Goal: Information Seeking & Learning: Learn about a topic

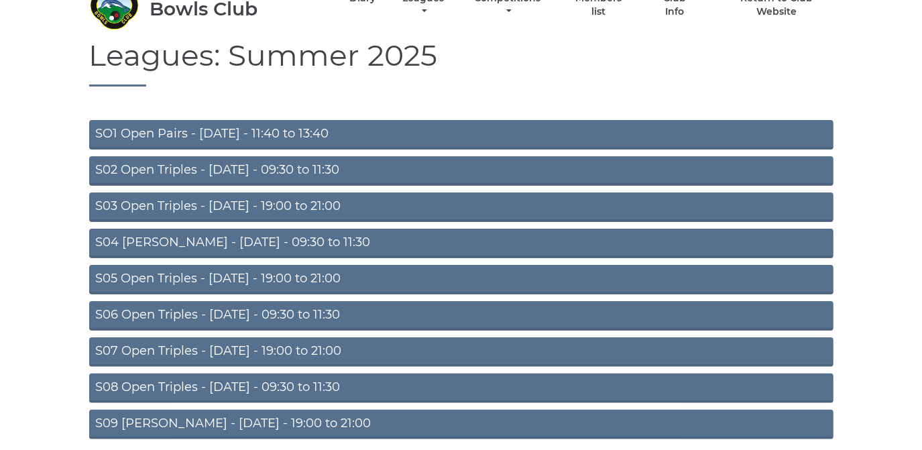
scroll to position [117, 0]
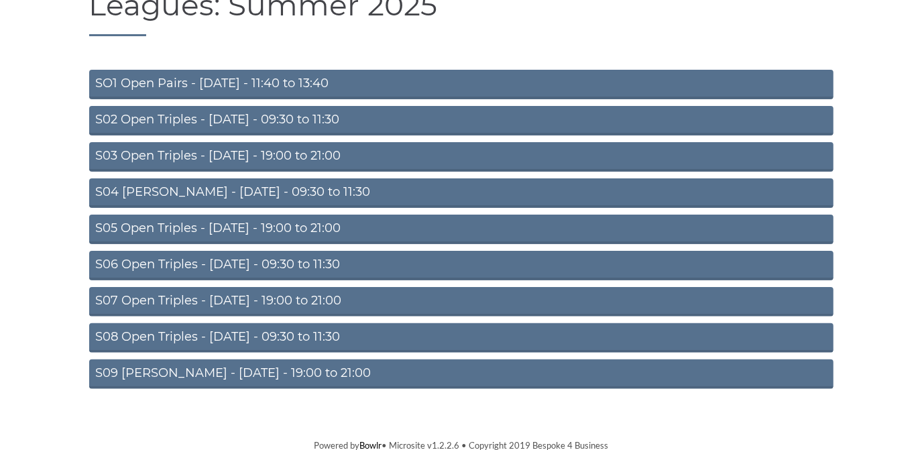
click at [319, 297] on link "S07 Open Triples - [DATE] - 19:00 to 21:00" at bounding box center [461, 302] width 744 height 30
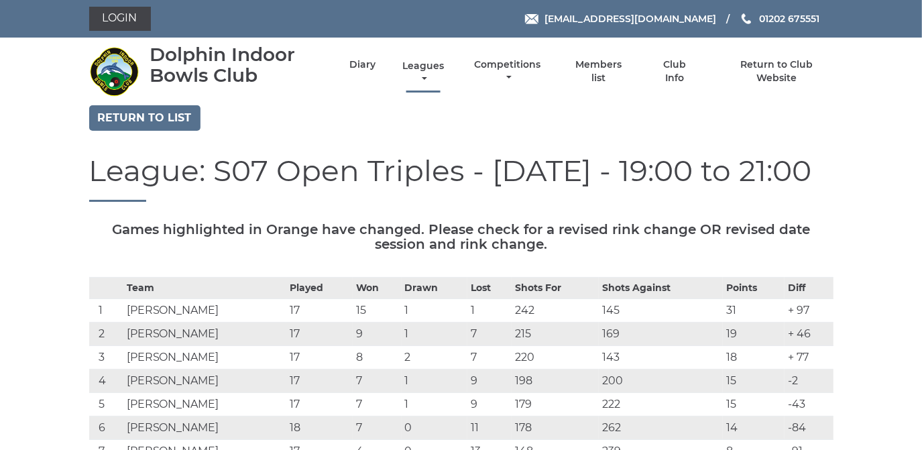
click at [422, 65] on link "Leagues" at bounding box center [423, 73] width 48 height 26
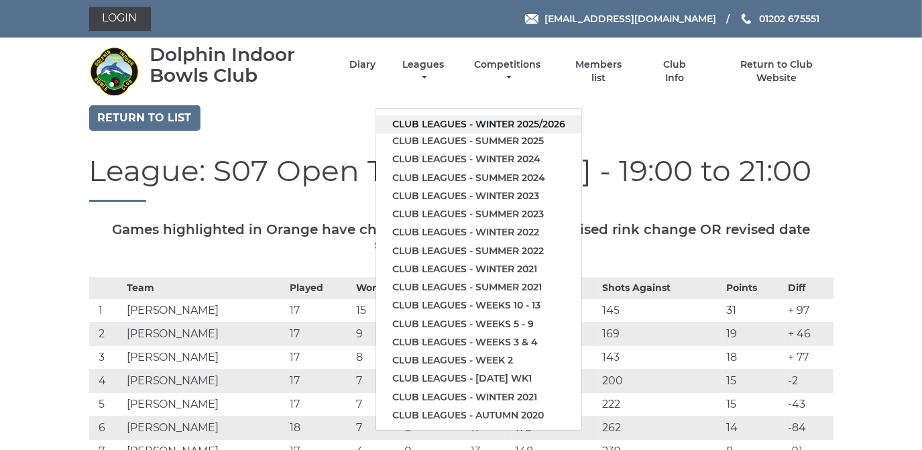
click at [440, 120] on link "Club leagues - Winter 2025/2026" at bounding box center [478, 124] width 205 height 18
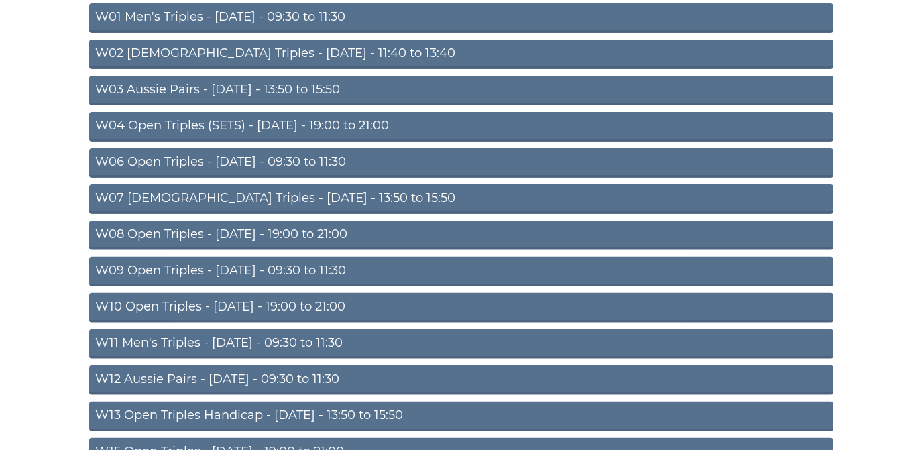
scroll to position [182, 0]
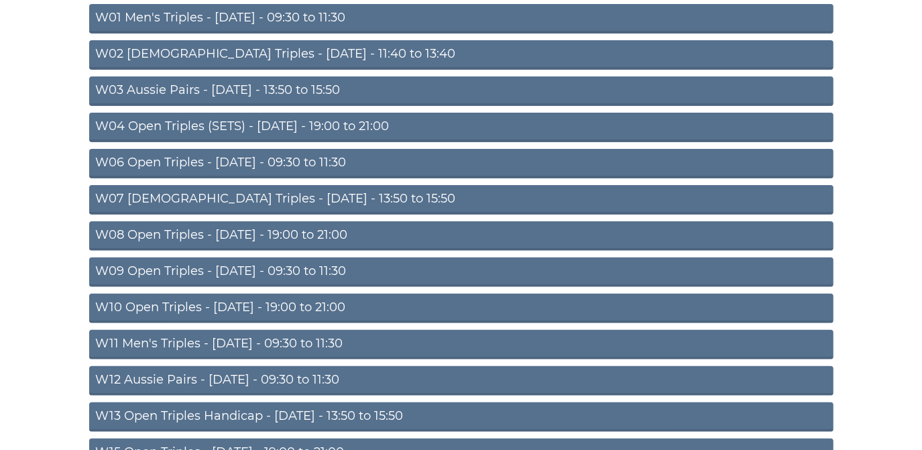
click at [324, 231] on link "W08 Open Triples - Tuesday - 19:00 to 21:00" at bounding box center [461, 236] width 744 height 30
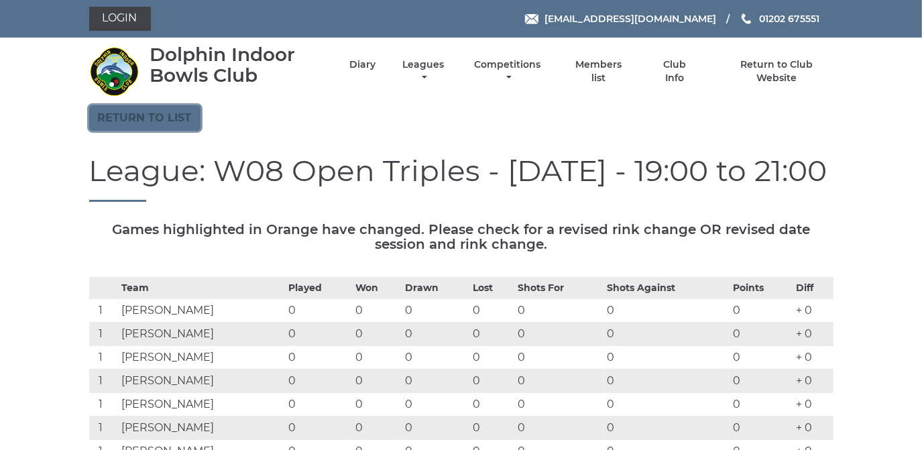
click at [164, 113] on link "Return to list" at bounding box center [144, 117] width 111 height 25
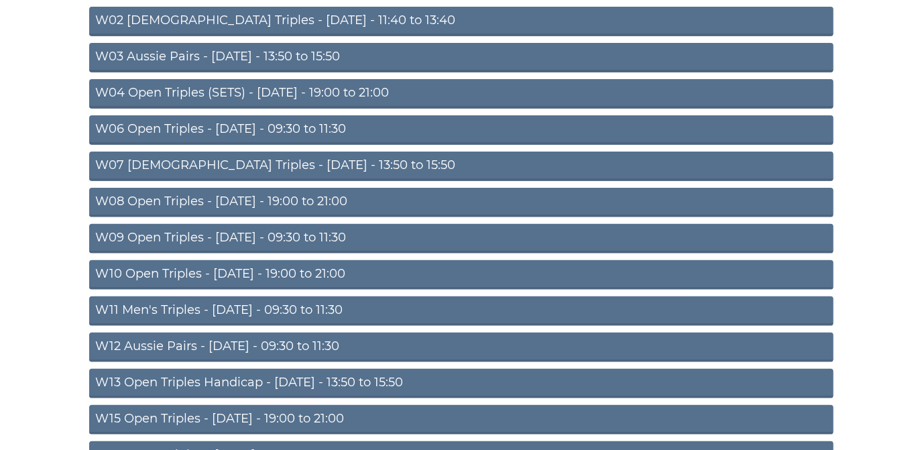
scroll to position [243, 0]
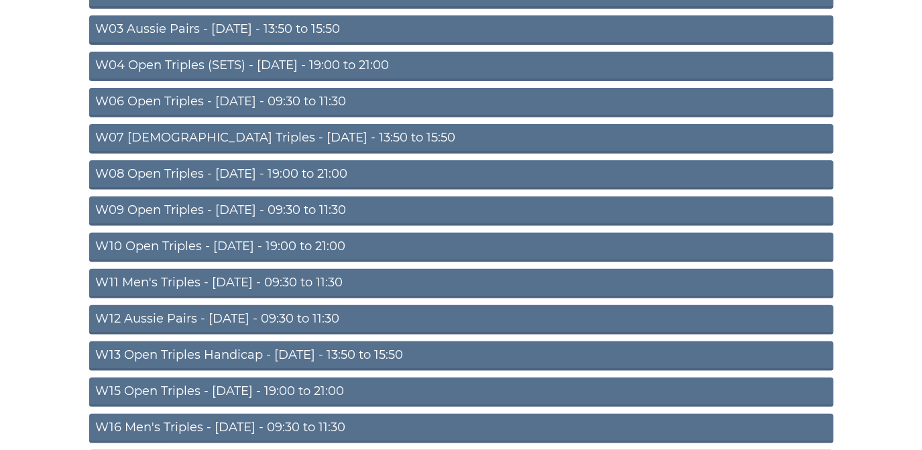
click at [267, 244] on link "W10 Open Triples - Wednesday - 19:00 to 21:00" at bounding box center [461, 248] width 744 height 30
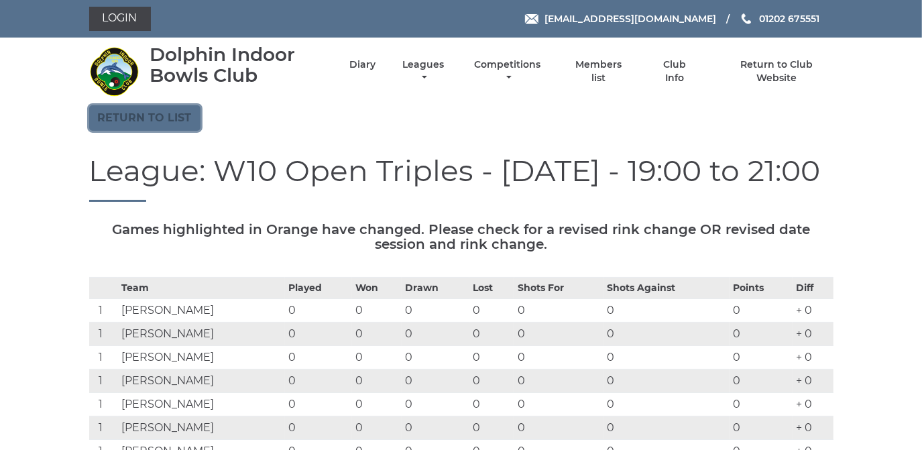
click at [170, 115] on link "Return to list" at bounding box center [144, 117] width 111 height 25
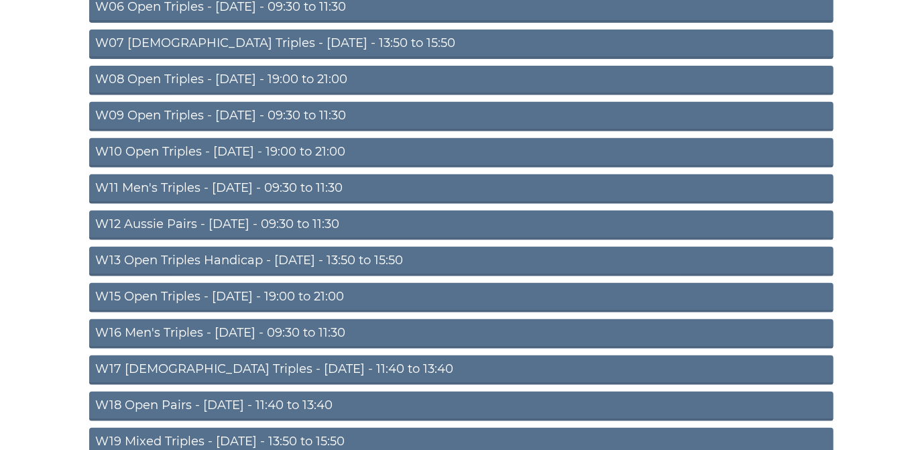
scroll to position [365, 0]
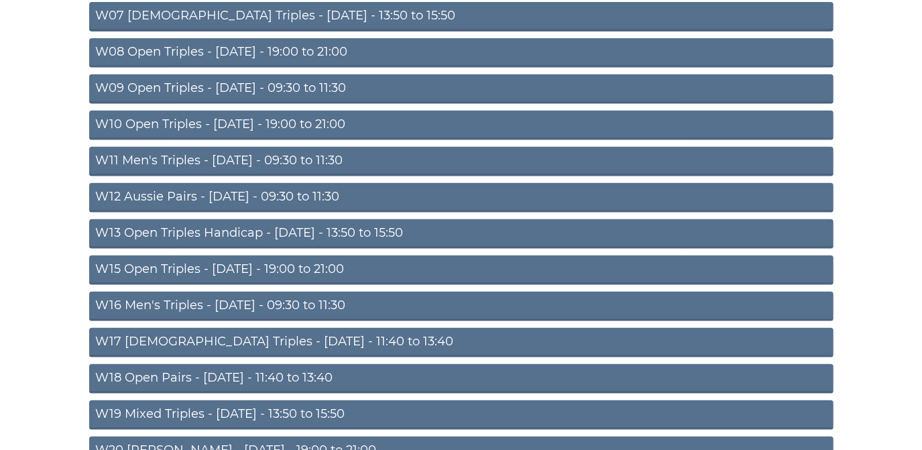
click at [236, 266] on link "W15 Open Triples - [DATE] - 19:00 to 21:00" at bounding box center [461, 270] width 744 height 30
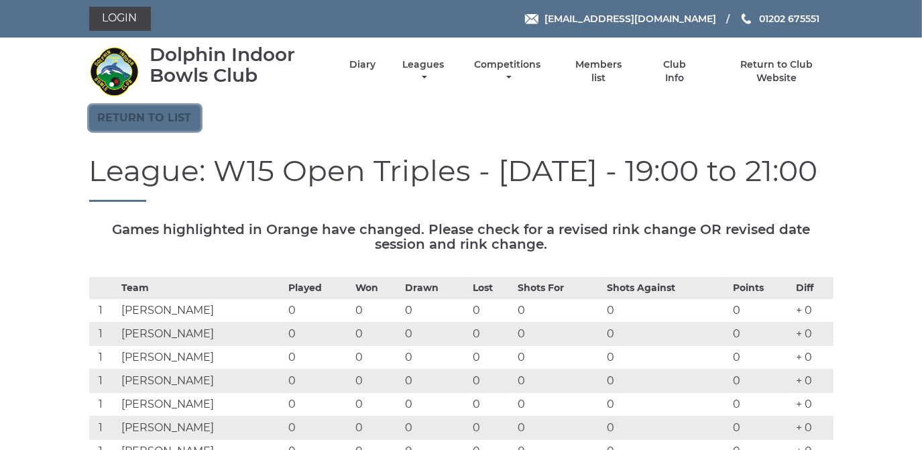
click at [162, 113] on link "Return to list" at bounding box center [144, 117] width 111 height 25
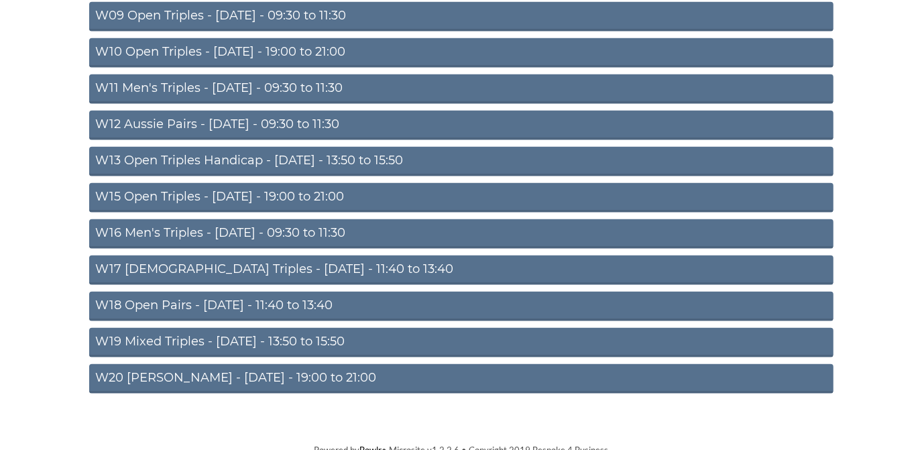
scroll to position [440, 0]
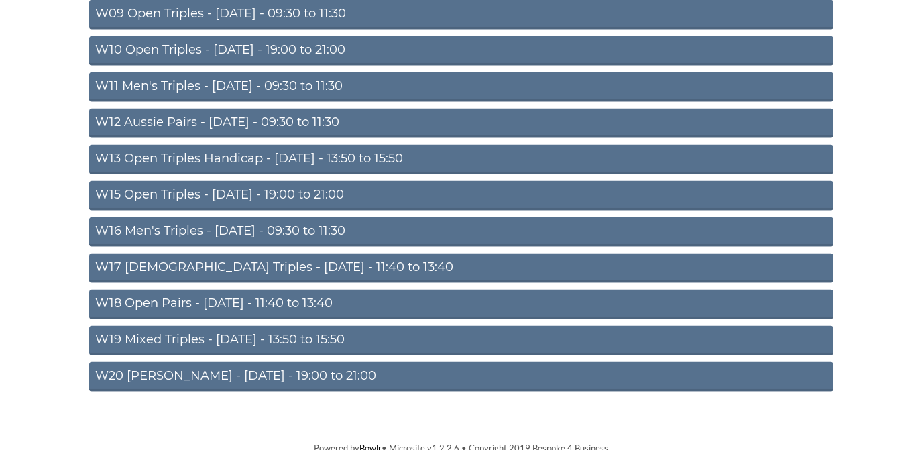
click at [216, 369] on link "W20 Aussie Pairs - Friday - 19:00 to 21:00" at bounding box center [461, 377] width 744 height 30
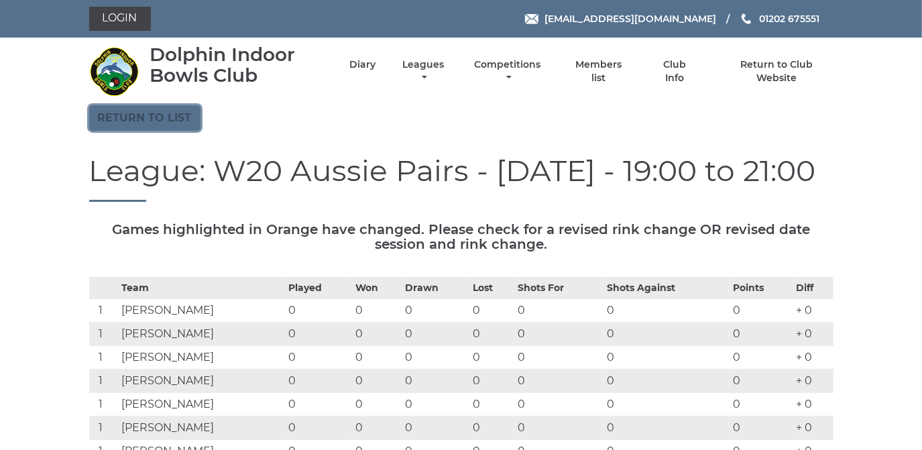
click at [170, 111] on link "Return to list" at bounding box center [144, 117] width 111 height 25
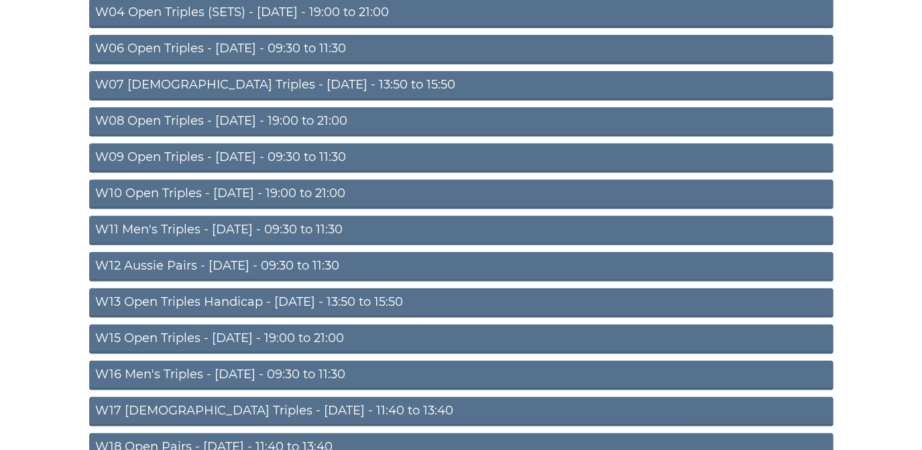
scroll to position [304, 0]
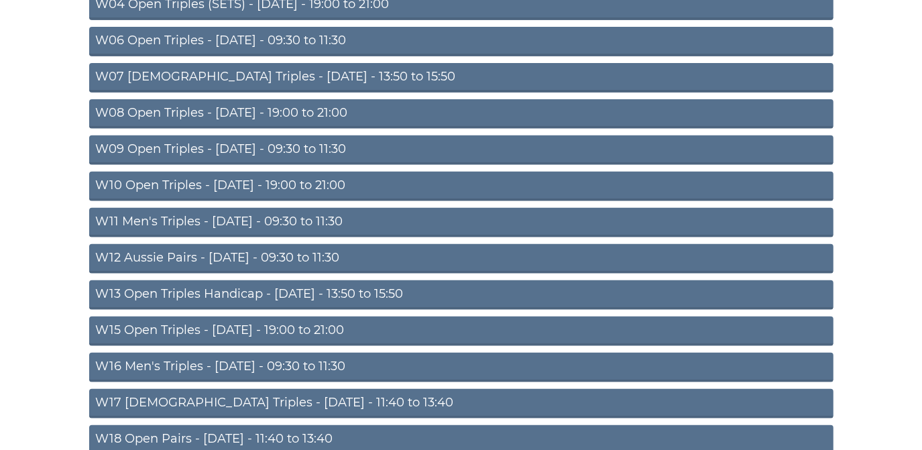
click at [254, 294] on link "W13 Open Triples Handicap - [DATE] - 13:50 to 15:50" at bounding box center [461, 295] width 744 height 30
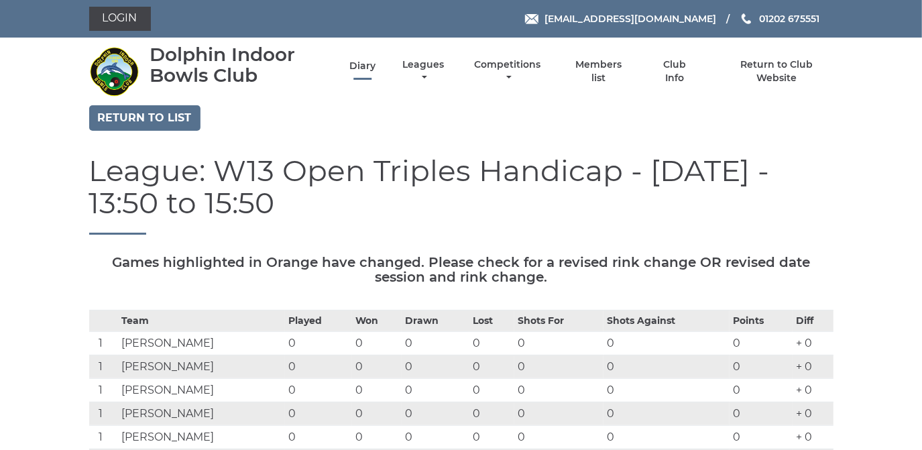
click at [363, 65] on link "Diary" at bounding box center [362, 66] width 26 height 13
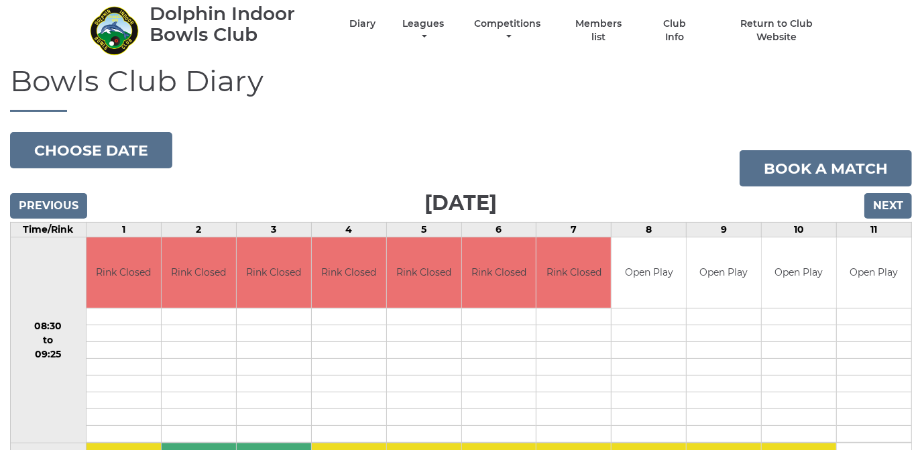
scroll to position [121, 0]
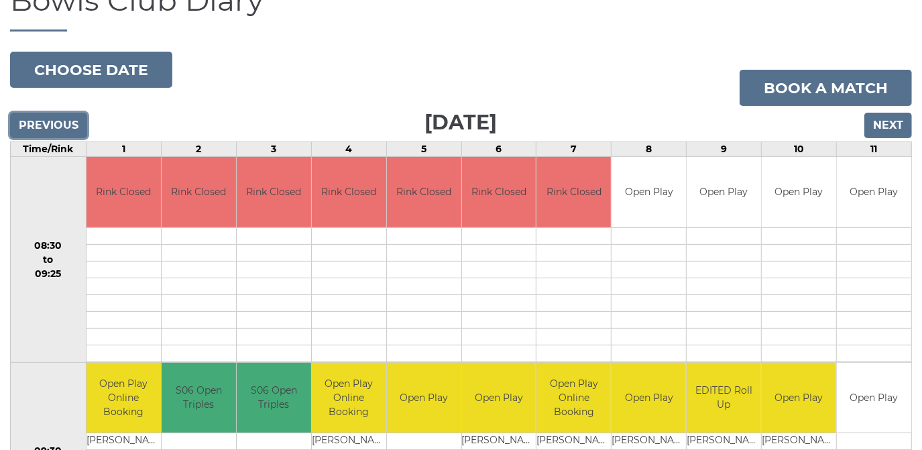
click at [36, 121] on input "Previous" at bounding box center [48, 125] width 77 height 25
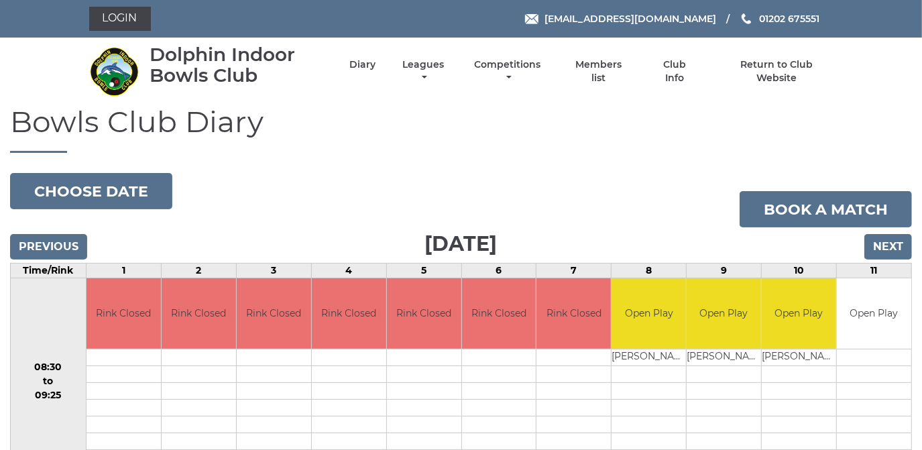
scroll to position [60, 0]
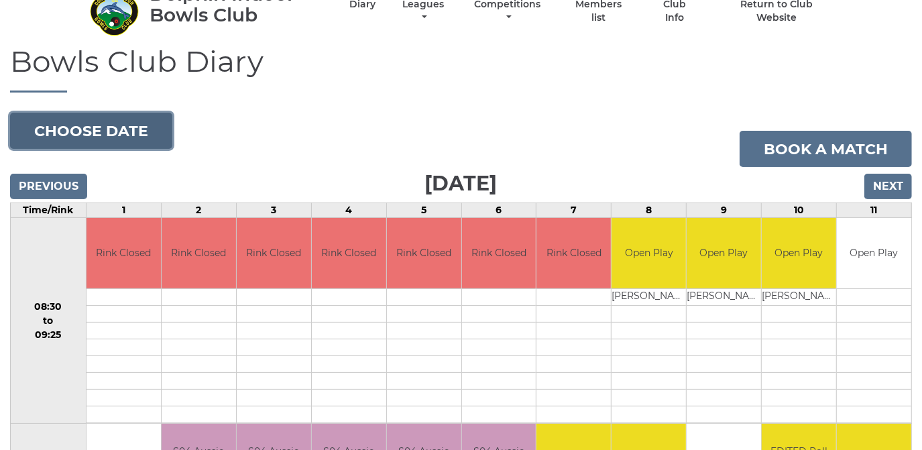
click at [128, 133] on button "Choose date" at bounding box center [91, 131] width 162 height 36
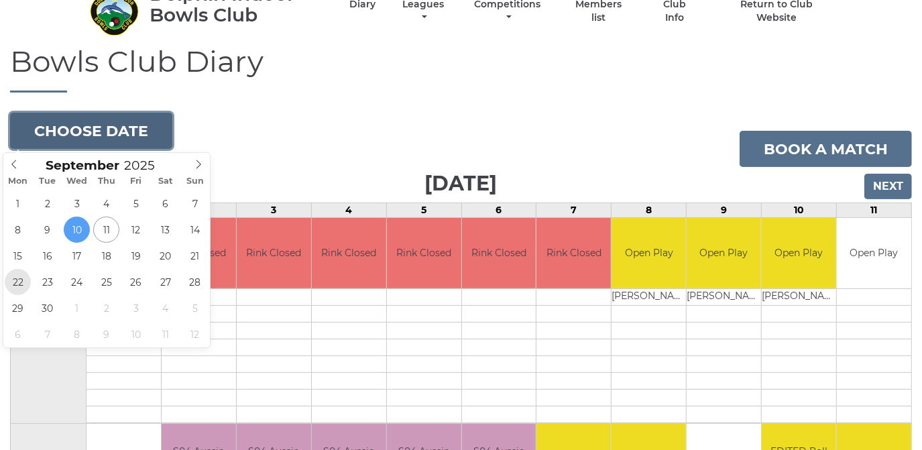
type input "2025-09-22"
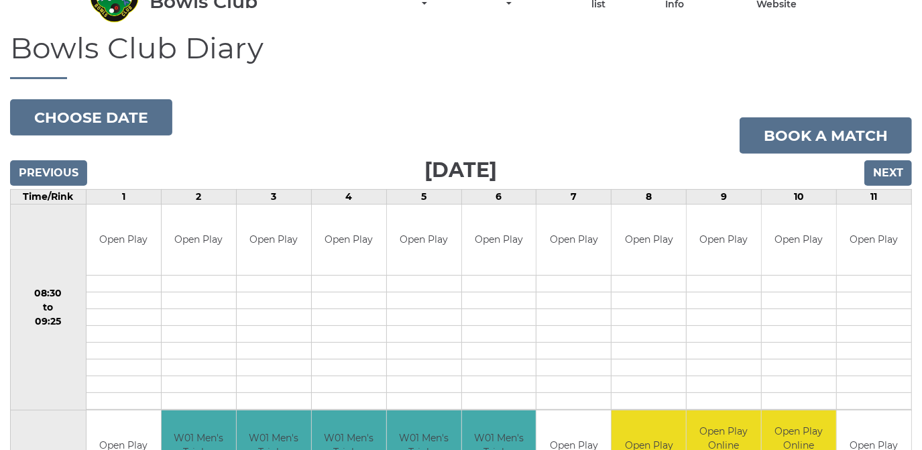
scroll to position [60, 0]
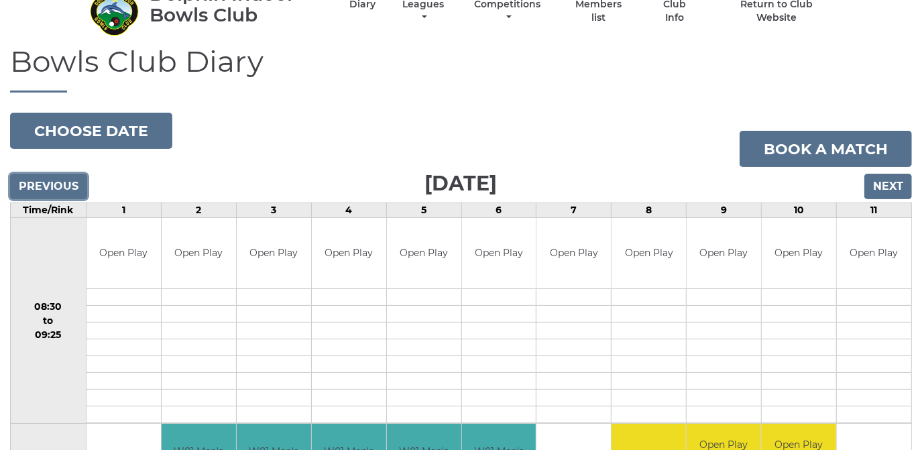
click at [40, 188] on input "Previous" at bounding box center [48, 186] width 77 height 25
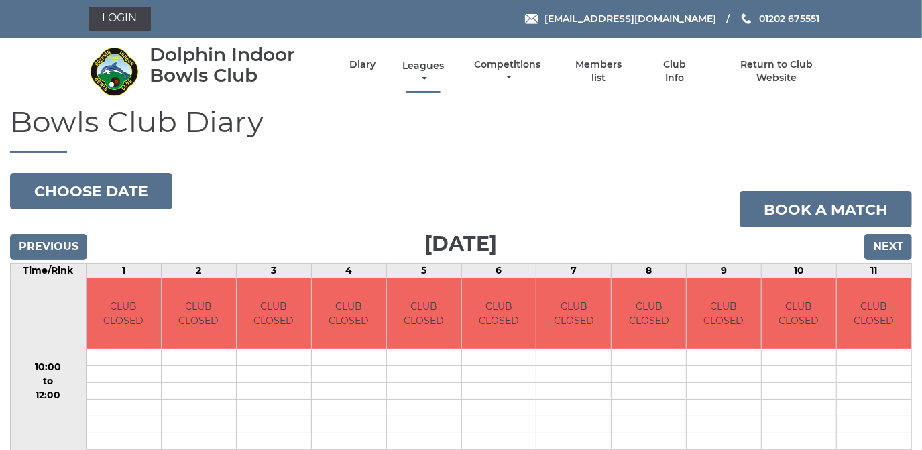
click at [410, 62] on link "Leagues" at bounding box center [423, 73] width 48 height 26
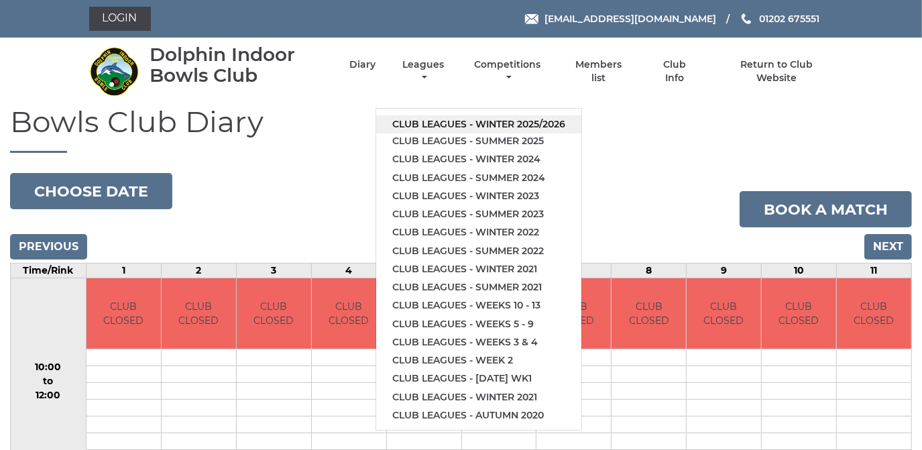
click at [415, 122] on link "Club leagues - Winter 2025/2026" at bounding box center [478, 124] width 205 height 18
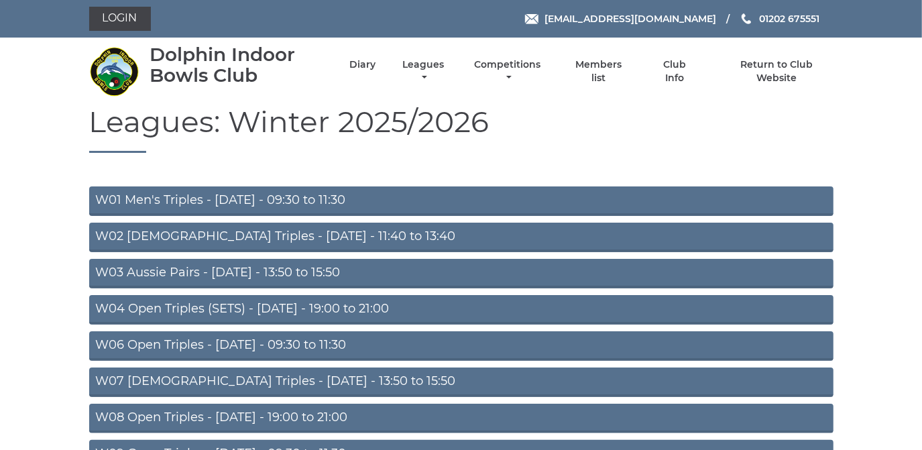
click at [275, 198] on link "W01 Men's Triples - Monday - 09:30 to 11:30" at bounding box center [461, 201] width 744 height 30
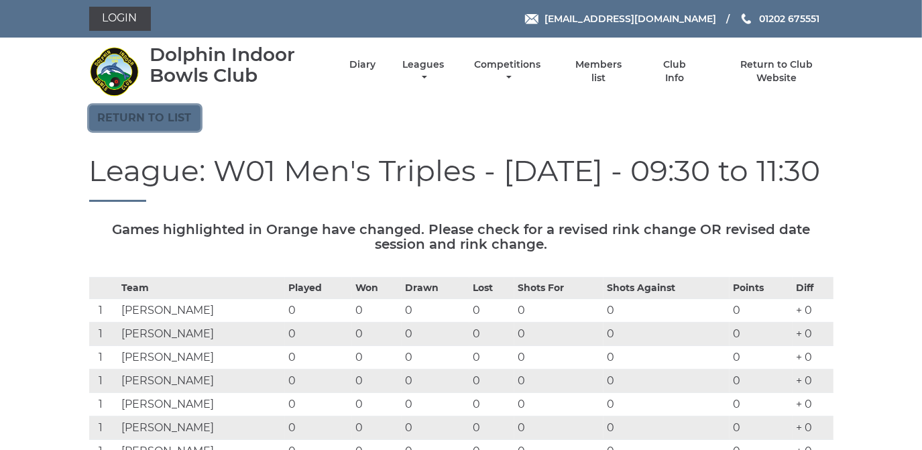
click at [186, 115] on link "Return to list" at bounding box center [144, 117] width 111 height 25
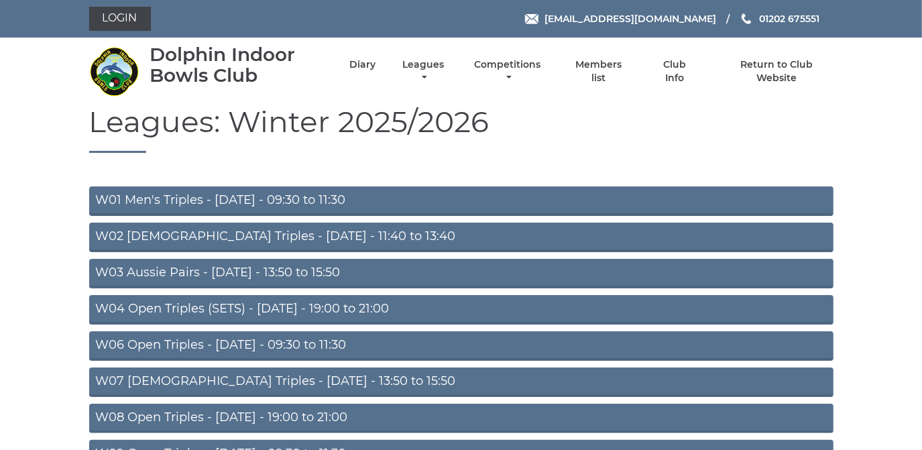
click at [209, 274] on link "W03 Aussie Pairs - [DATE] - 13:50 to 15:50" at bounding box center [461, 274] width 744 height 30
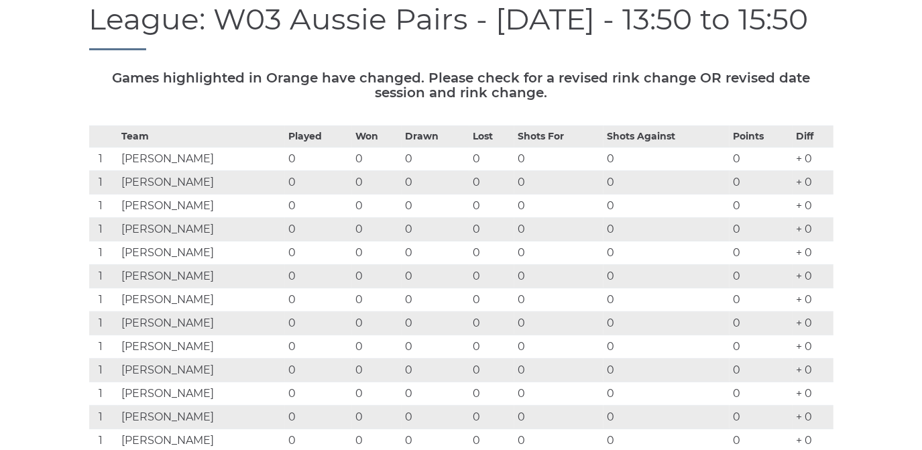
scroll to position [60, 0]
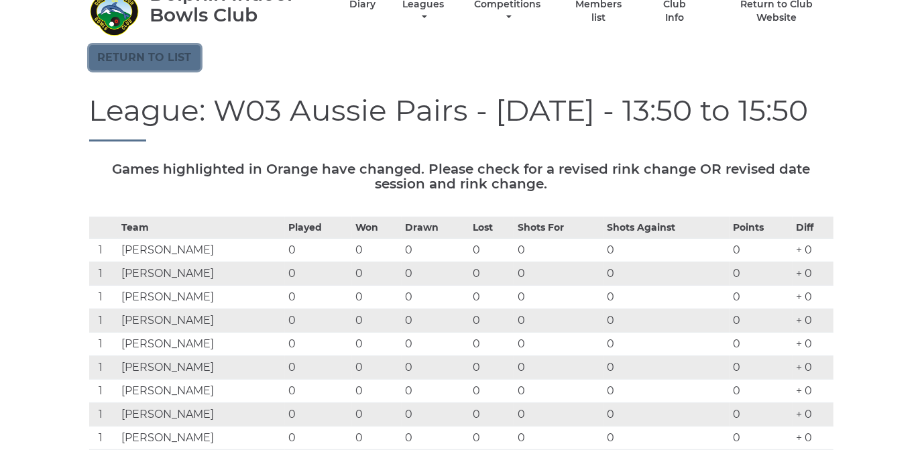
click at [168, 52] on link "Return to list" at bounding box center [144, 57] width 111 height 25
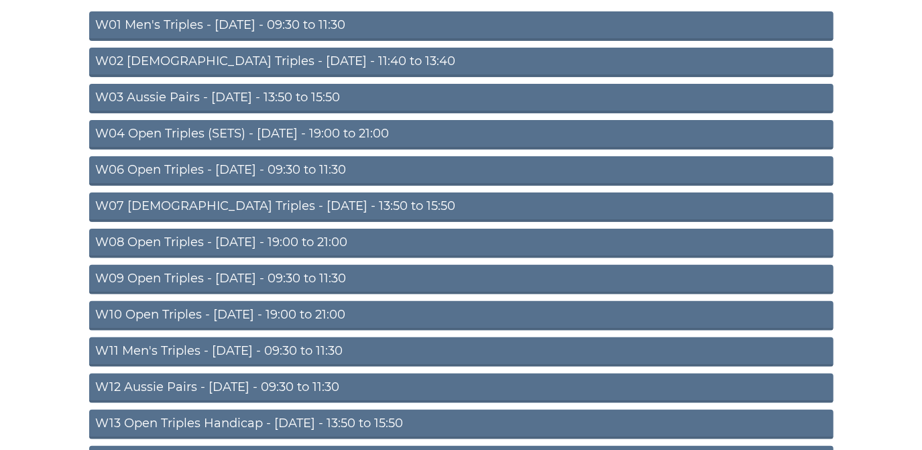
scroll to position [243, 0]
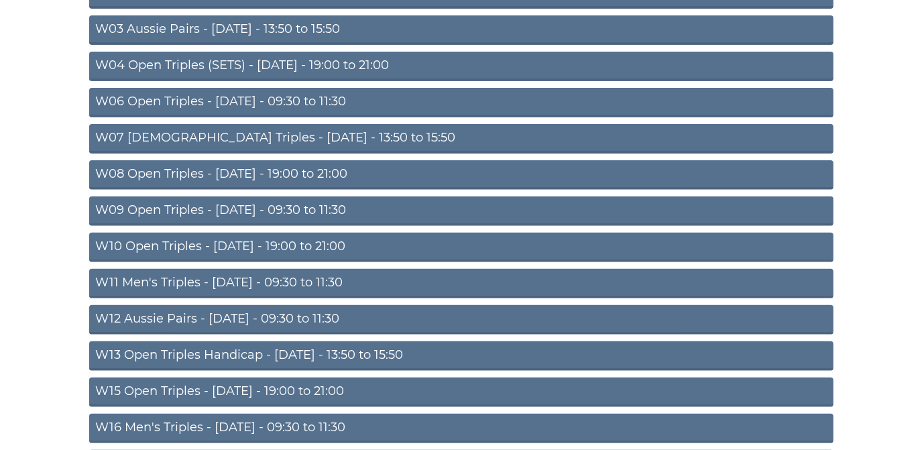
click at [229, 131] on link "W07 [DEMOGRAPHIC_DATA] Triples - [DATE] - 13:50 to 15:50" at bounding box center [461, 139] width 744 height 30
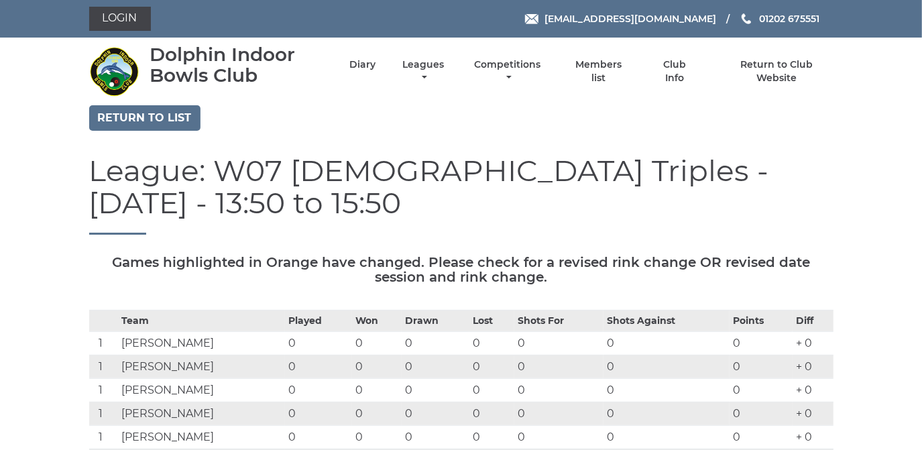
click at [157, 103] on nav "Dolphin Indoor Bowls Club Diary Leagues Club leagues - Winter 2025/2026 Club le…" at bounding box center [461, 72] width 922 height 68
click at [156, 113] on link "Return to list" at bounding box center [144, 117] width 111 height 25
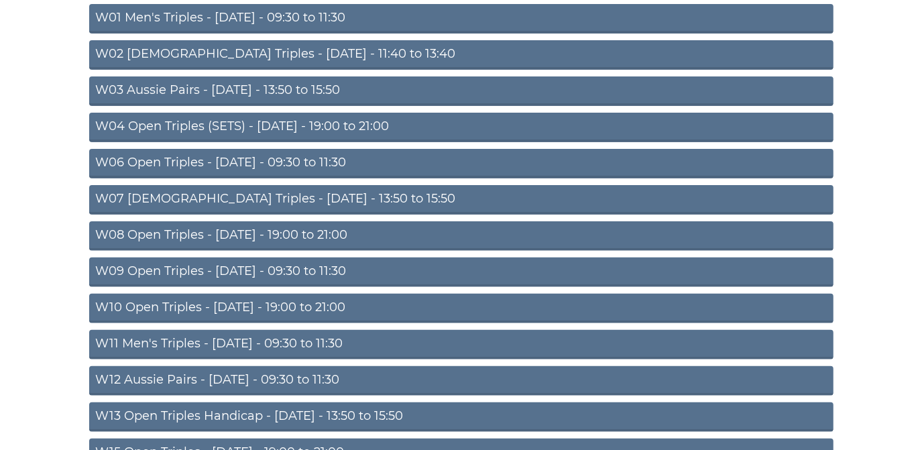
scroll to position [182, 0]
click at [291, 157] on link "W06 Open Triples - [DATE] - 09:30 to 11:30" at bounding box center [461, 164] width 744 height 30
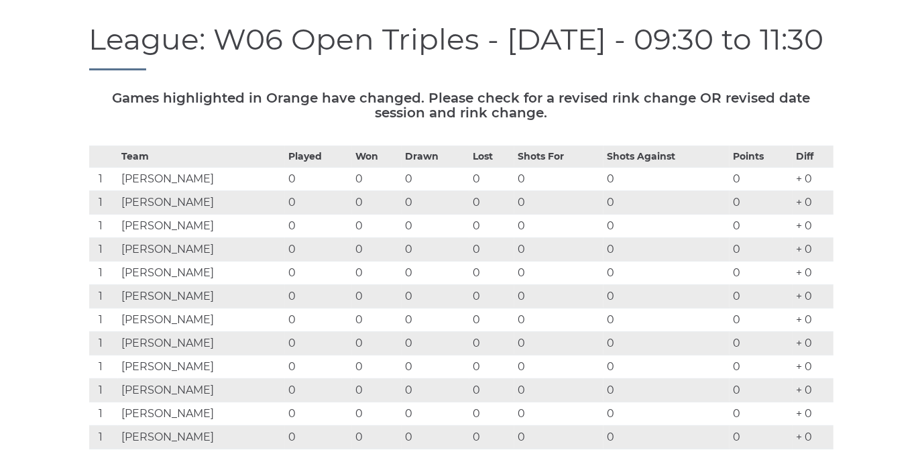
scroll to position [60, 0]
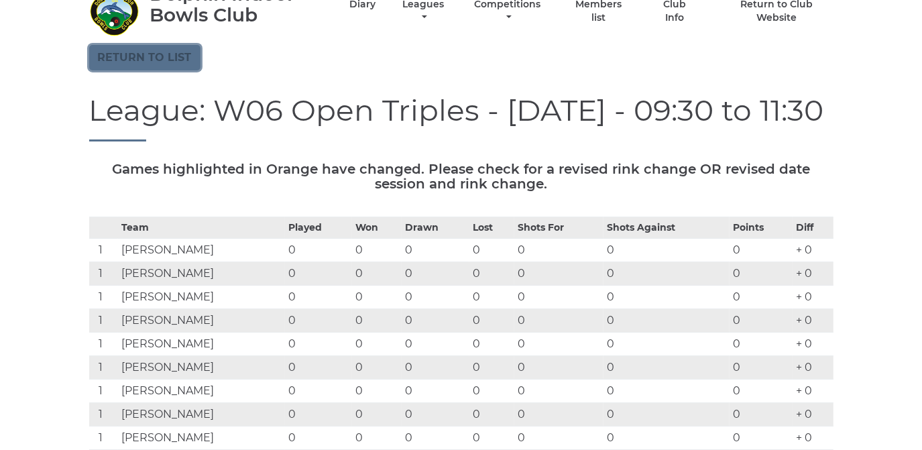
click at [162, 58] on link "Return to list" at bounding box center [144, 57] width 111 height 25
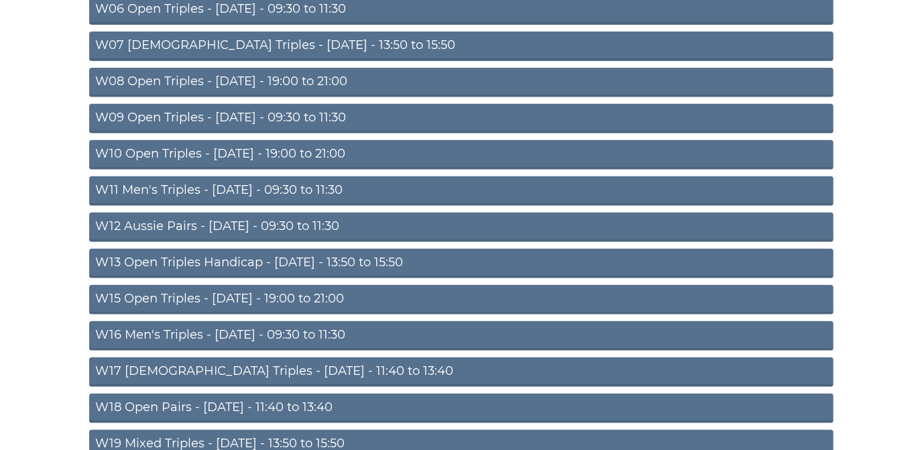
scroll to position [365, 0]
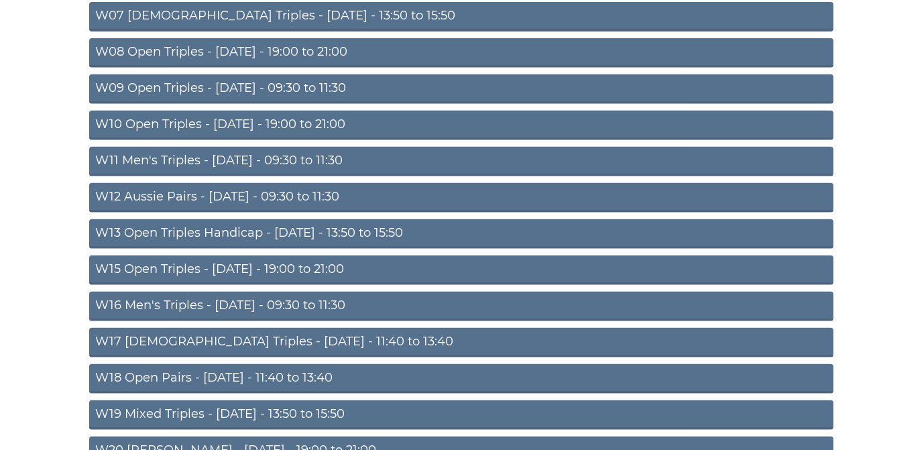
click at [228, 157] on link "W11 Men's Triples - Thursday - 09:30 to 11:30" at bounding box center [461, 162] width 744 height 30
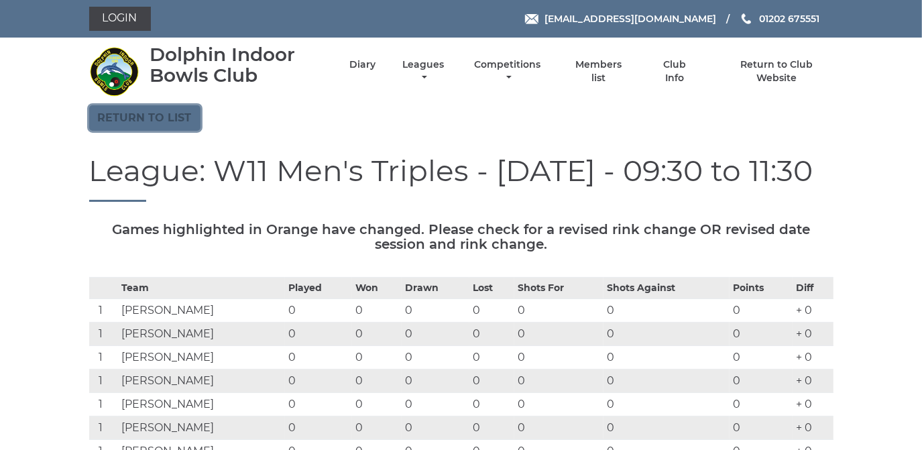
click at [162, 113] on link "Return to list" at bounding box center [144, 117] width 111 height 25
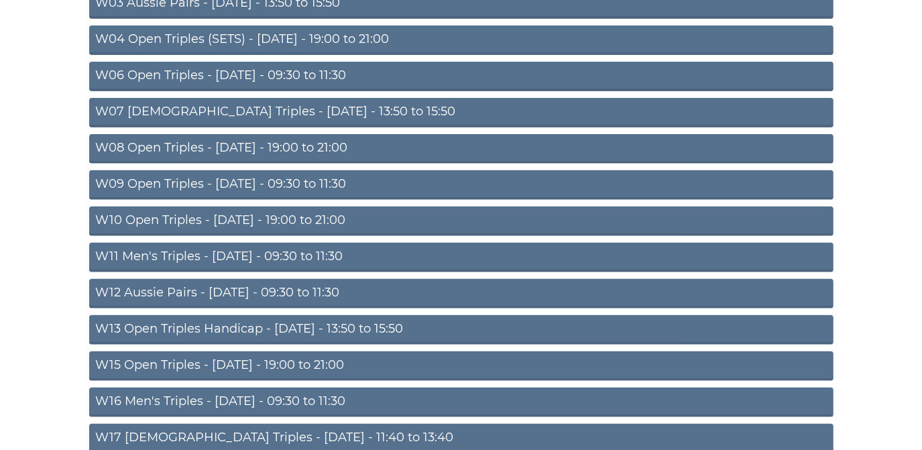
scroll to position [304, 0]
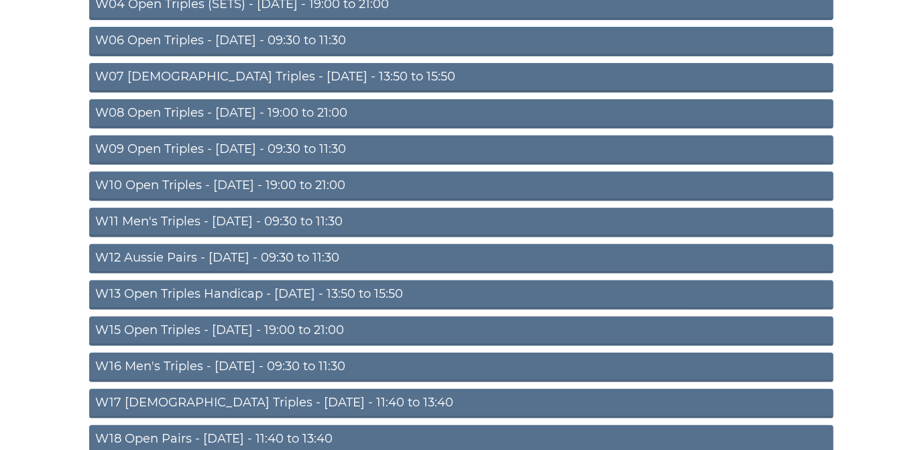
click at [292, 144] on link "W09 Open Triples - Wednesday - 09:30 to 11:30" at bounding box center [461, 150] width 744 height 30
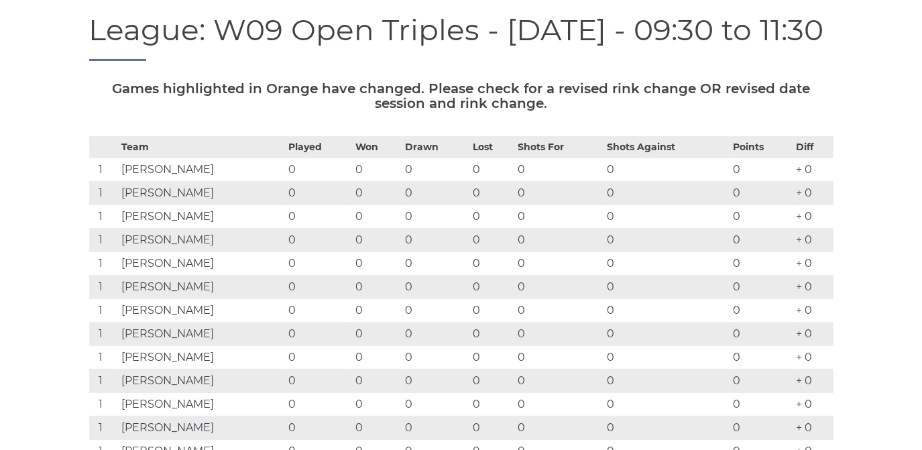
scroll to position [60, 0]
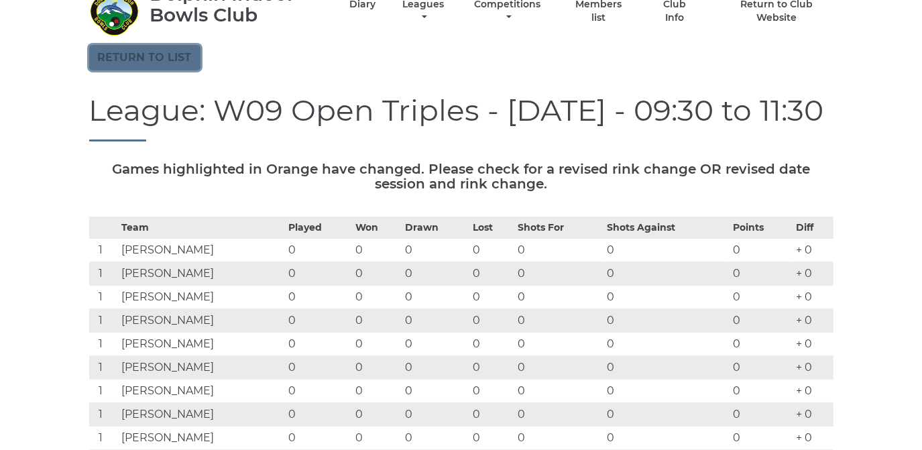
click at [180, 55] on link "Return to list" at bounding box center [144, 57] width 111 height 25
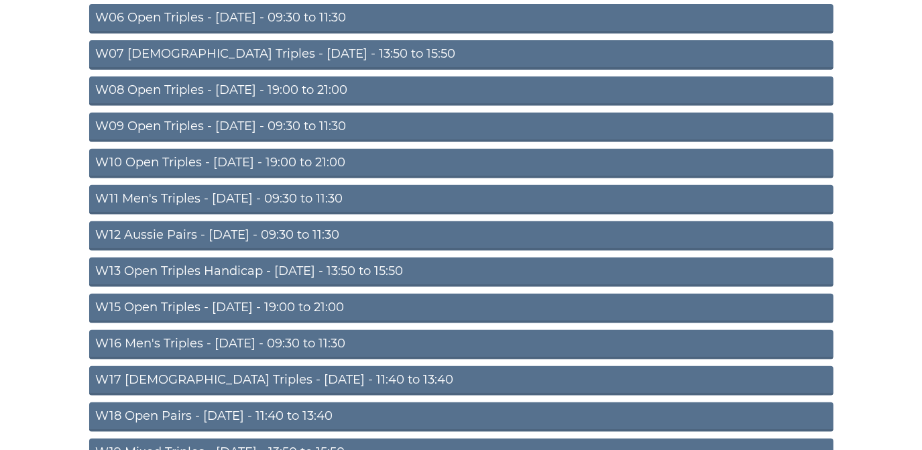
scroll to position [365, 0]
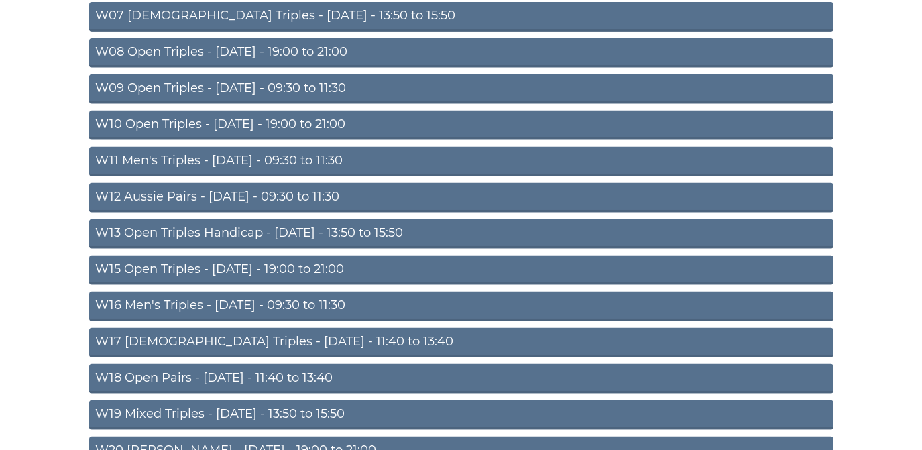
click at [280, 156] on link "W11 Men's Triples - Thursday - 09:30 to 11:30" at bounding box center [461, 162] width 744 height 30
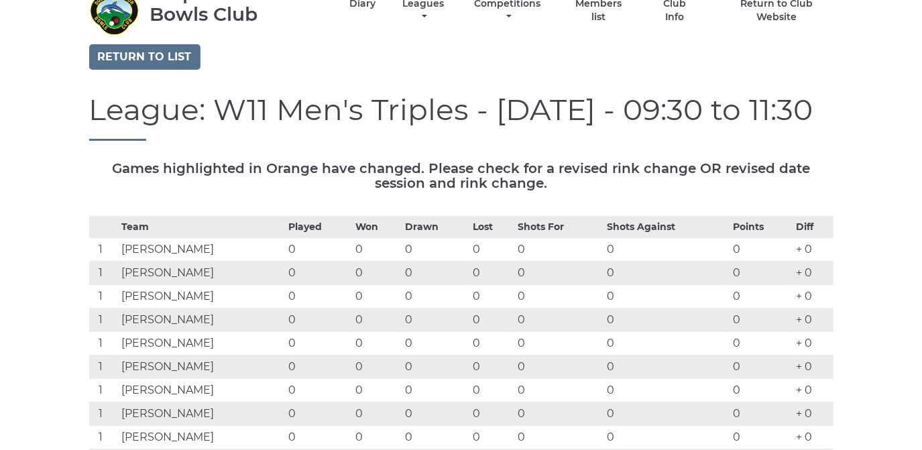
scroll to position [60, 0]
click at [166, 51] on link "Return to list" at bounding box center [144, 57] width 111 height 25
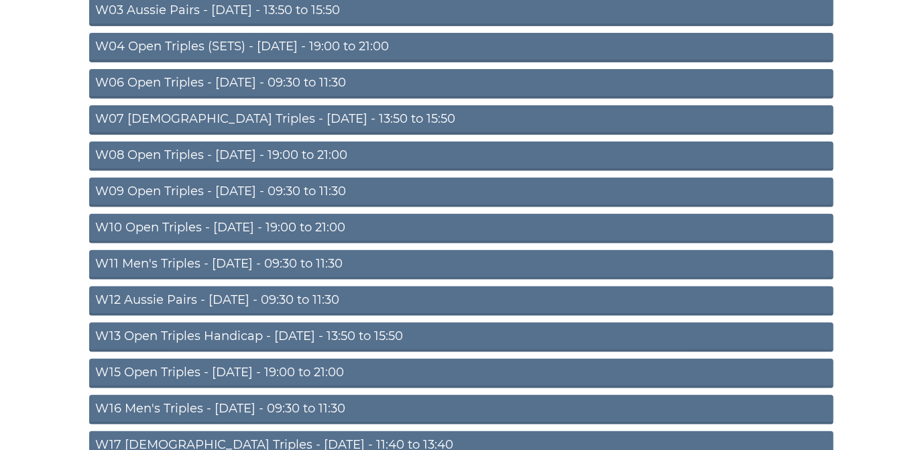
scroll to position [304, 0]
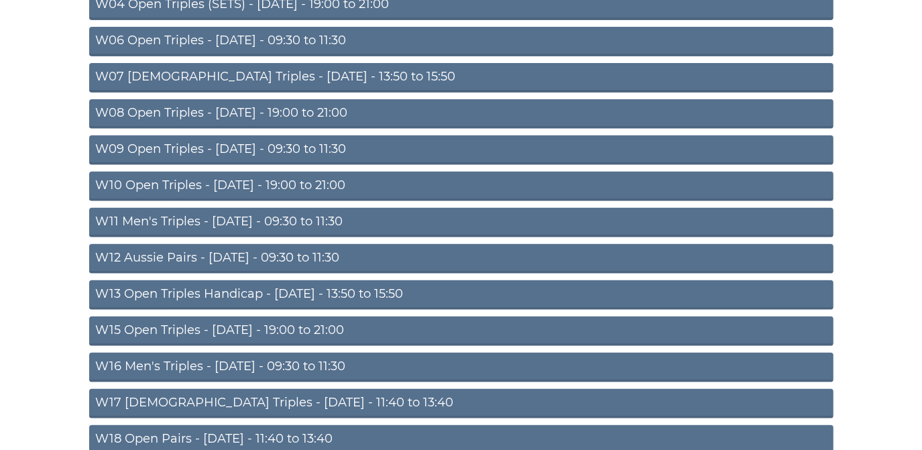
click at [234, 254] on link "W12 Aussie Pairs - Thursday - 09:30 to 11:30" at bounding box center [461, 259] width 744 height 30
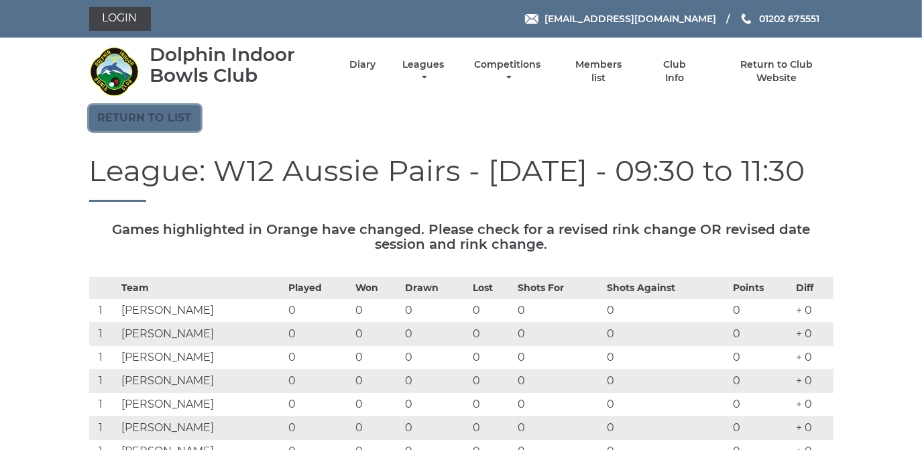
click at [170, 119] on link "Return to list" at bounding box center [144, 117] width 111 height 25
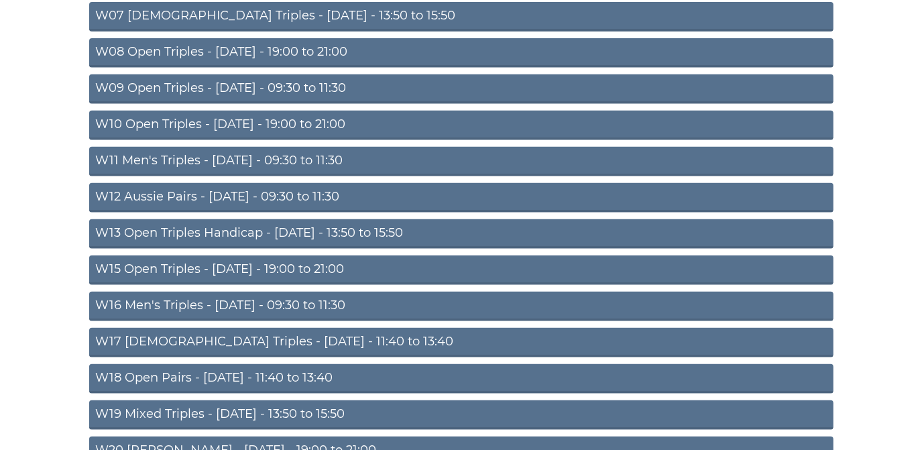
scroll to position [426, 0]
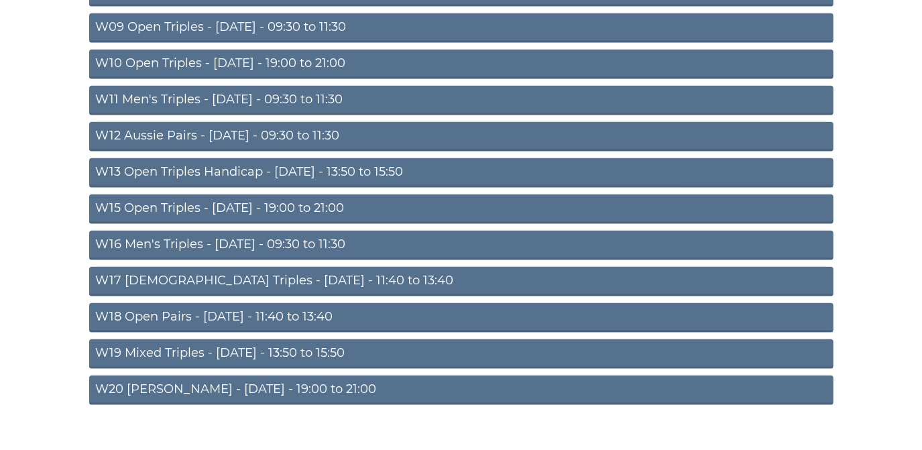
click at [243, 205] on link "W15 Open Triples - [DATE] - 19:00 to 21:00" at bounding box center [461, 209] width 744 height 30
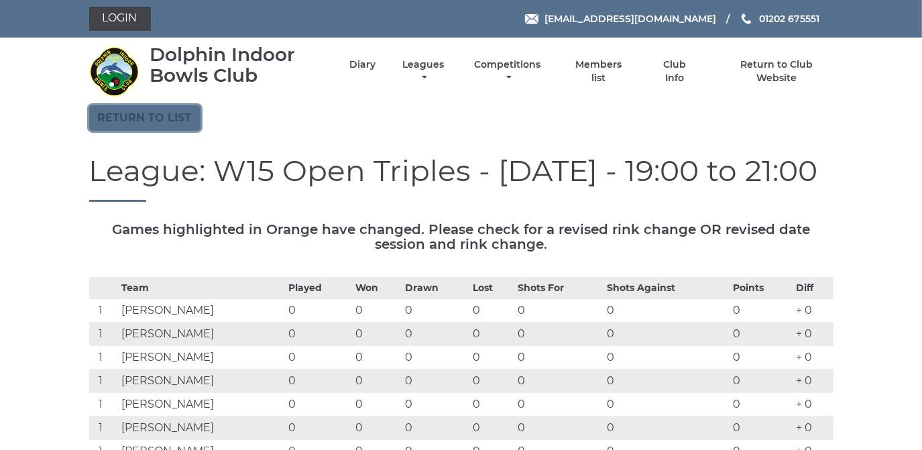
click at [178, 115] on link "Return to list" at bounding box center [144, 117] width 111 height 25
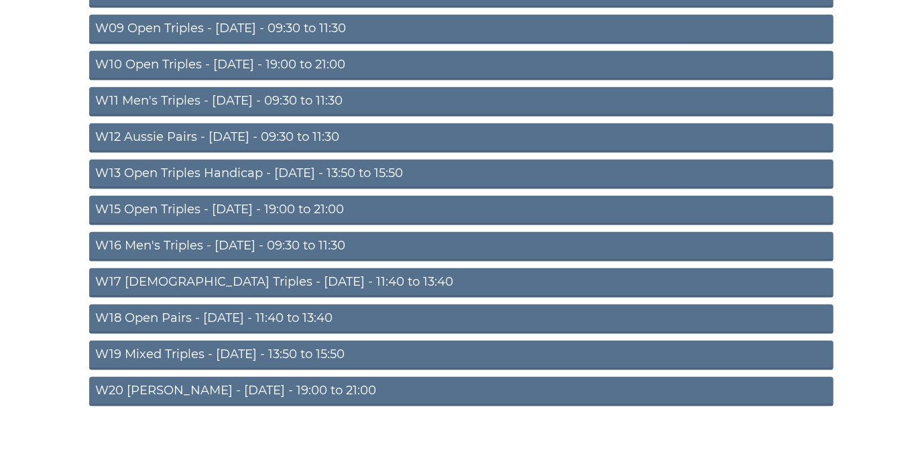
scroll to position [426, 0]
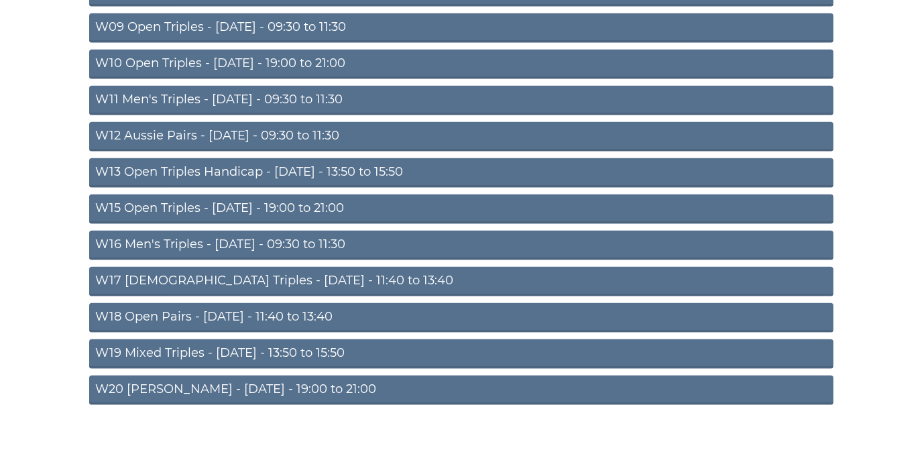
click at [209, 310] on link "W18 Open Pairs - Friday - 11:40 to 13:40" at bounding box center [461, 318] width 744 height 30
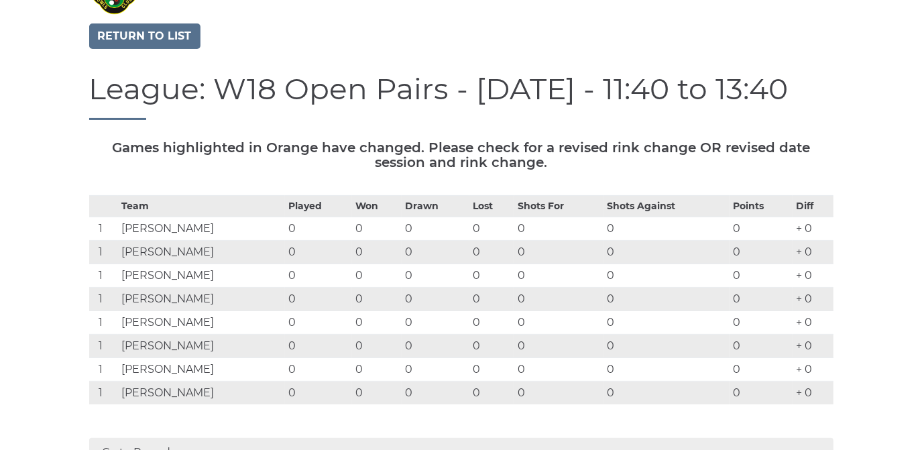
scroll to position [60, 0]
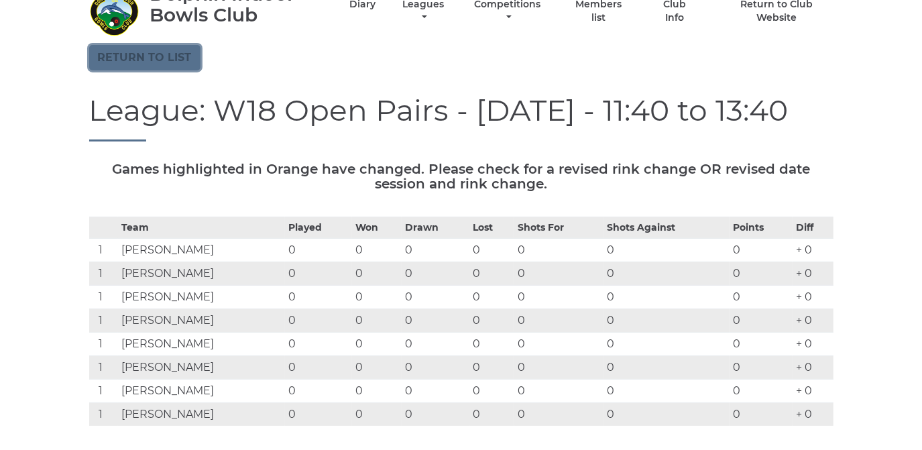
click at [146, 53] on link "Return to list" at bounding box center [144, 57] width 111 height 25
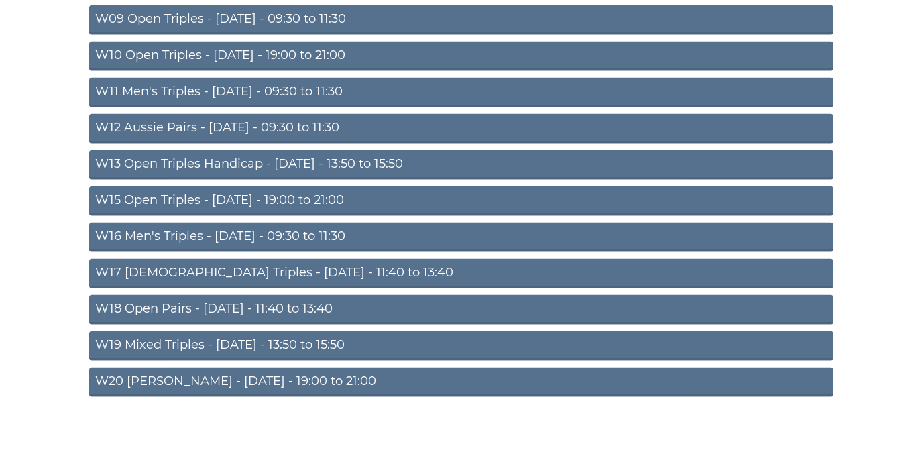
scroll to position [440, 0]
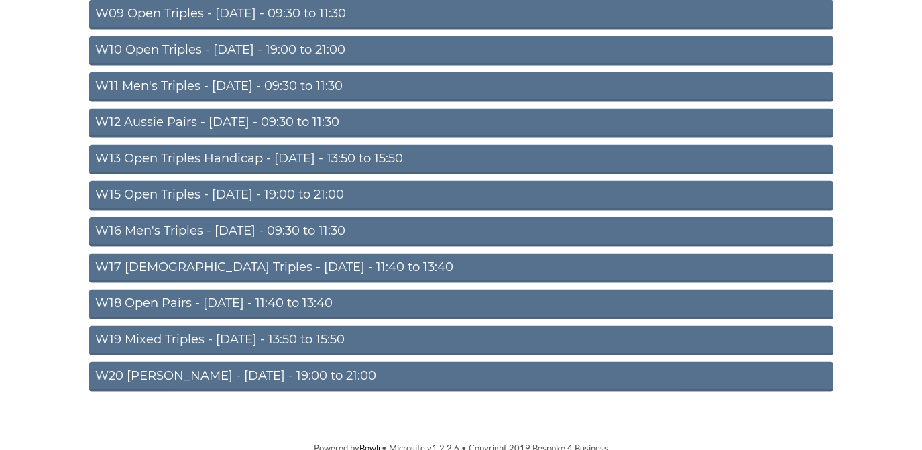
click at [222, 328] on link "W19 Mixed Triples - Friday - 13:50 to 15:50" at bounding box center [461, 341] width 744 height 30
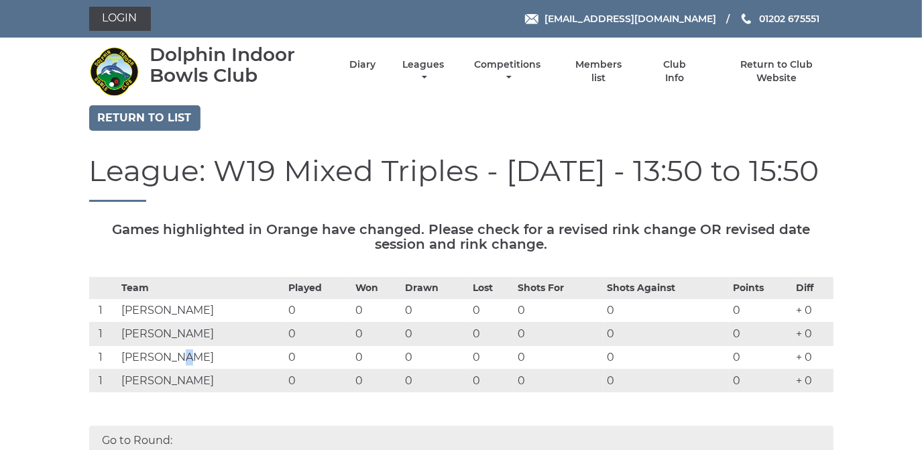
drag, startPoint x: 191, startPoint y: 345, endPoint x: 184, endPoint y: 352, distance: 10.4
click at [184, 352] on td "[PERSON_NAME]" at bounding box center [201, 357] width 167 height 23
click at [133, 115] on link "Return to list" at bounding box center [144, 117] width 111 height 25
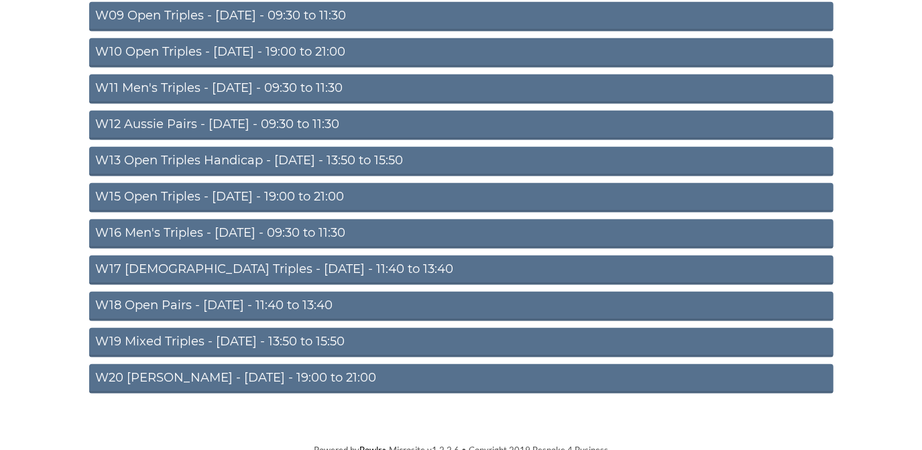
scroll to position [440, 0]
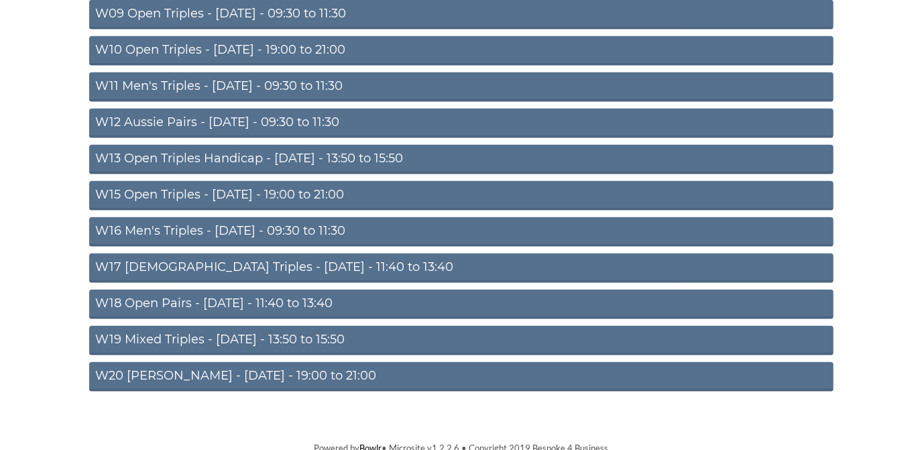
click at [143, 362] on link "W20 Aussie Pairs - Friday - 19:00 to 21:00" at bounding box center [461, 377] width 744 height 30
